Goal: Navigation & Orientation: Find specific page/section

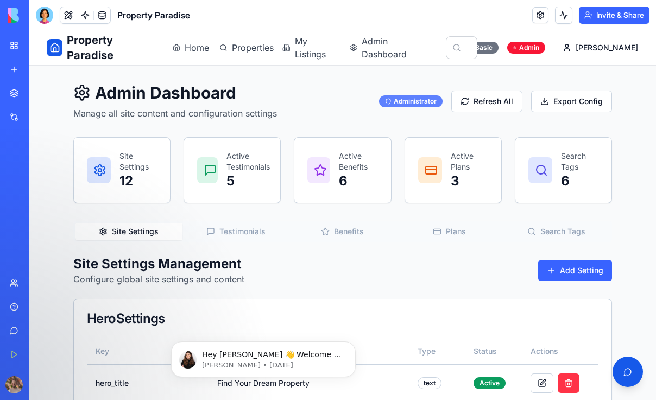
click at [410, 96] on div "Administrator" at bounding box center [410, 102] width 63 height 12
click at [491, 104] on button "Refresh All" at bounding box center [486, 102] width 71 height 22
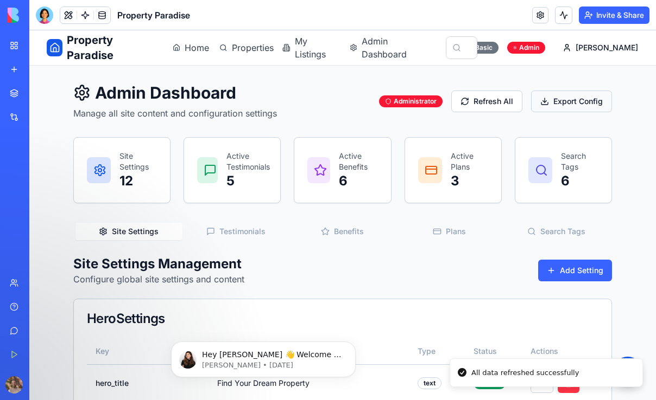
click at [556, 103] on button "Export Config" at bounding box center [571, 102] width 81 height 22
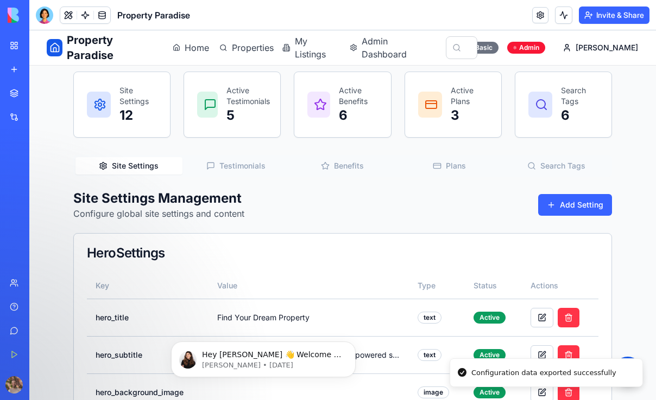
scroll to position [3, 0]
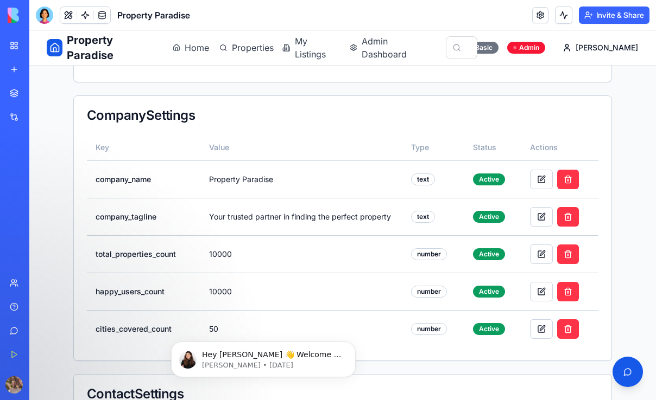
scroll to position [501, 0]
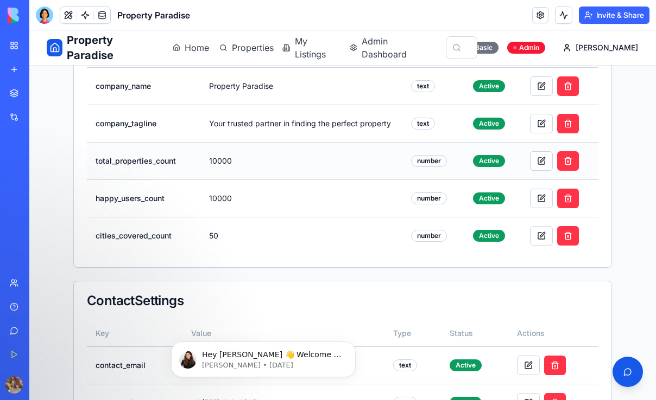
click at [438, 156] on div "number" at bounding box center [429, 161] width 36 height 12
click at [528, 162] on td at bounding box center [559, 161] width 77 height 37
click at [541, 162] on button at bounding box center [541, 161] width 23 height 20
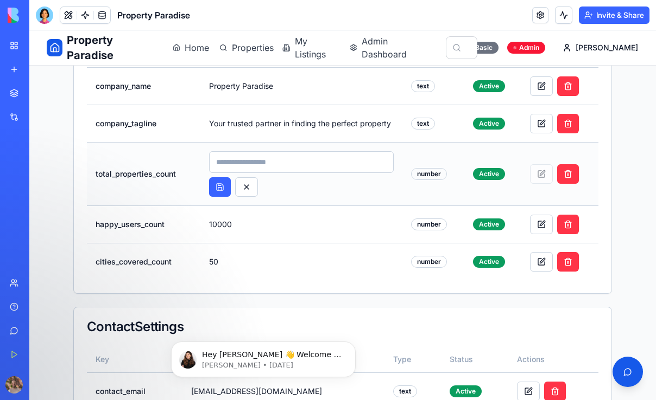
click at [303, 162] on input "*****" at bounding box center [301, 162] width 185 height 22
click at [261, 187] on div at bounding box center [301, 187] width 185 height 20
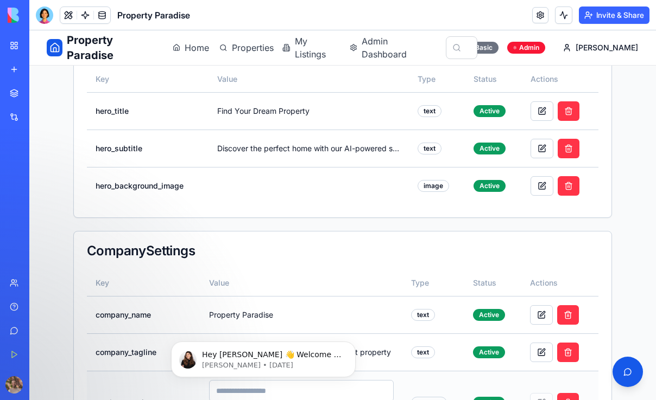
scroll to position [0, 0]
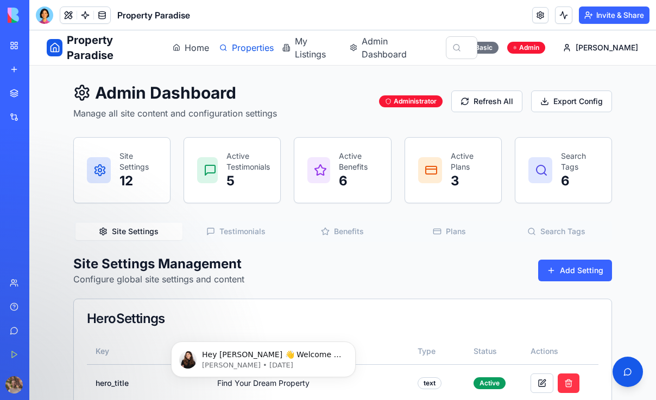
click at [267, 42] on span "Properties" at bounding box center [251, 47] width 38 height 13
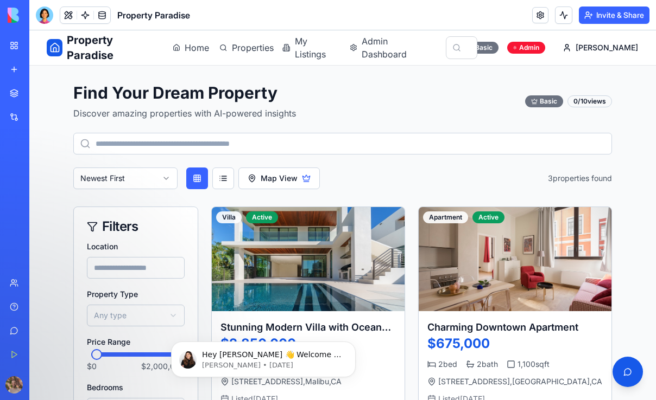
click at [186, 33] on div "Property Paradise Home Properties My Listings Admin Dashboard" at bounding box center [237, 48] width 381 height 30
click at [186, 59] on nav "Home Properties My Listings Admin Dashboard" at bounding box center [301, 48] width 256 height 26
click at [191, 47] on link "Home" at bounding box center [190, 47] width 34 height 13
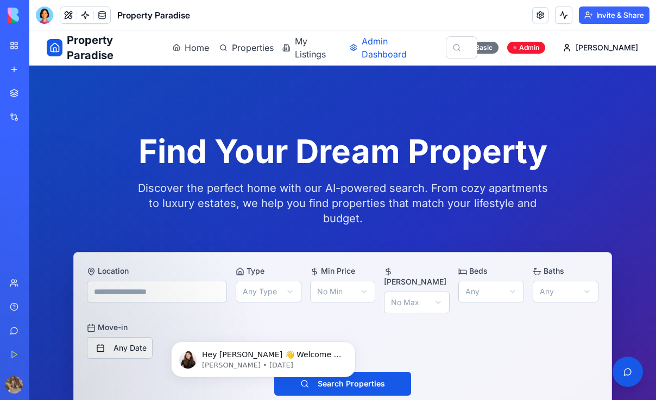
click at [402, 48] on span "Admin Dashboard" at bounding box center [394, 48] width 67 height 26
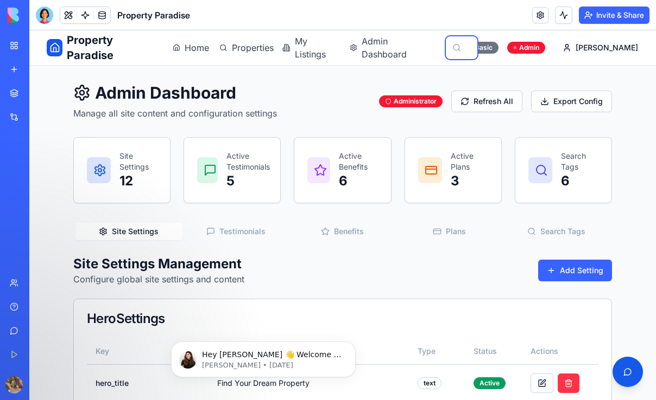
click at [477, 47] on input "text" at bounding box center [461, 47] width 31 height 23
click at [498, 47] on div "Basic" at bounding box center [480, 48] width 35 height 12
click at [180, 26] on header "Property Paradise Invite & Share" at bounding box center [342, 15] width 626 height 30
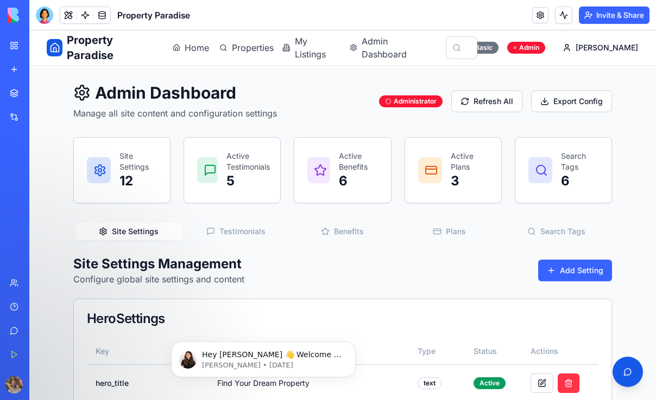
click at [166, 9] on span "Property Paradise" at bounding box center [153, 15] width 73 height 13
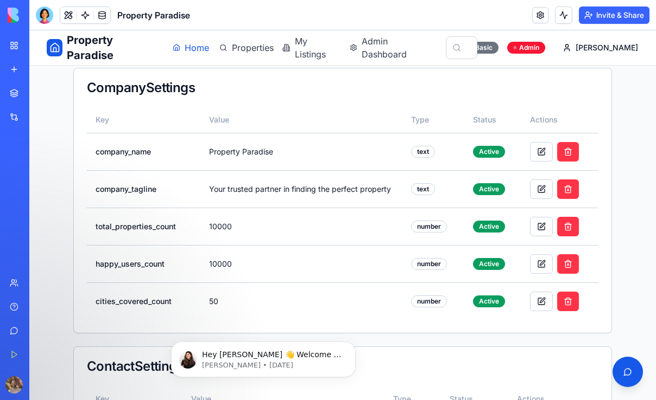
click at [190, 52] on link "Home" at bounding box center [190, 47] width 34 height 13
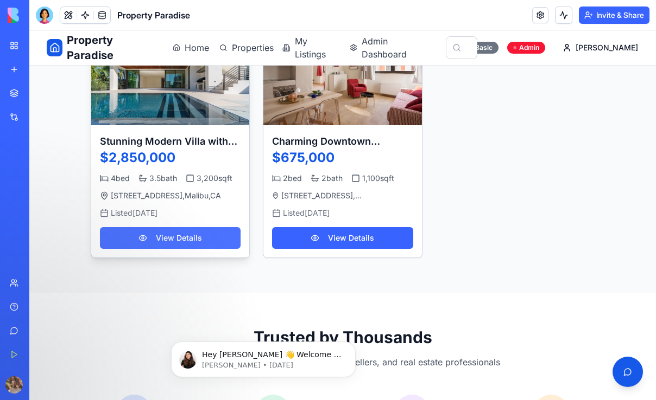
click at [186, 227] on button "View Details" at bounding box center [170, 238] width 141 height 22
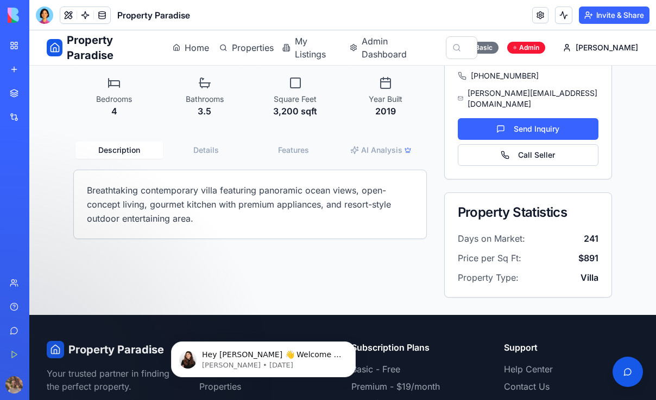
scroll to position [251, 0]
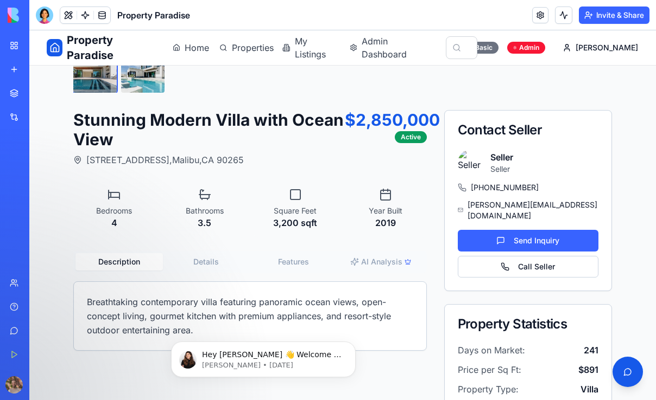
click at [78, 54] on span "Property Paradise" at bounding box center [111, 48] width 88 height 30
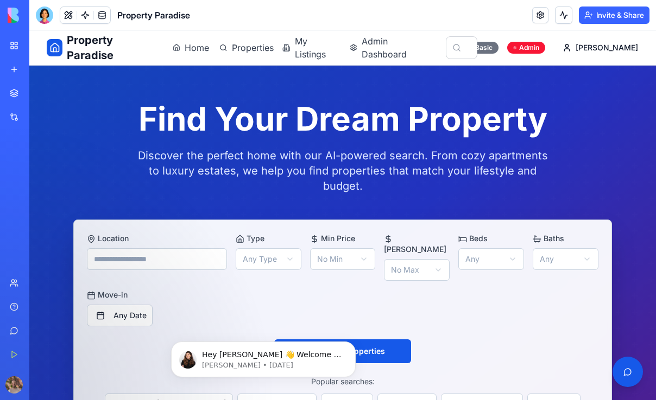
scroll to position [0, 0]
